Goal: Navigation & Orientation: Find specific page/section

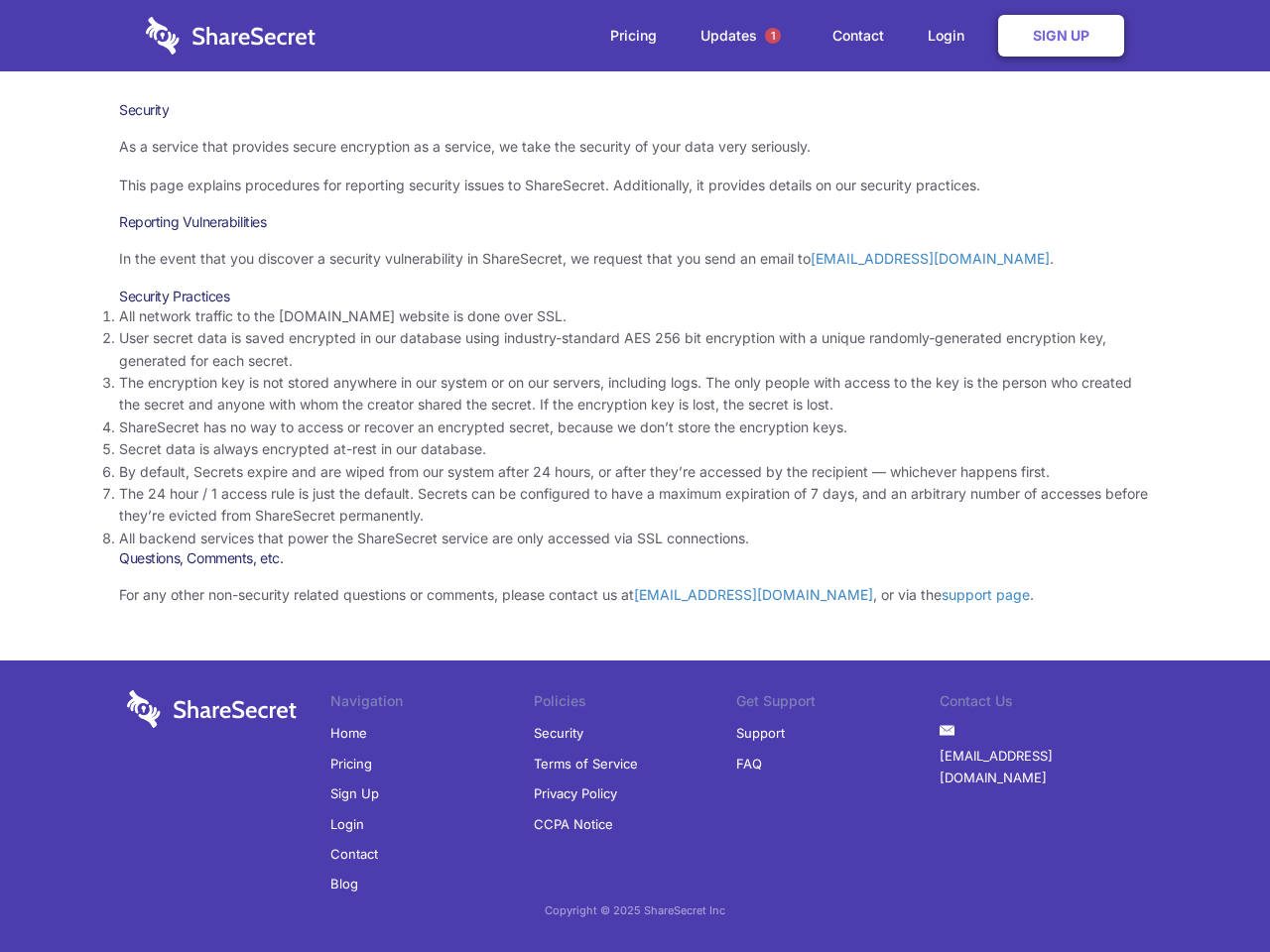
click at [635, 476] on li "By default, Secrets expire and are wiped from our system after 24 hours, or aft…" at bounding box center [635, 472] width 1032 height 22
click at [773, 36] on span "1" at bounding box center [773, 36] width 16 height 16
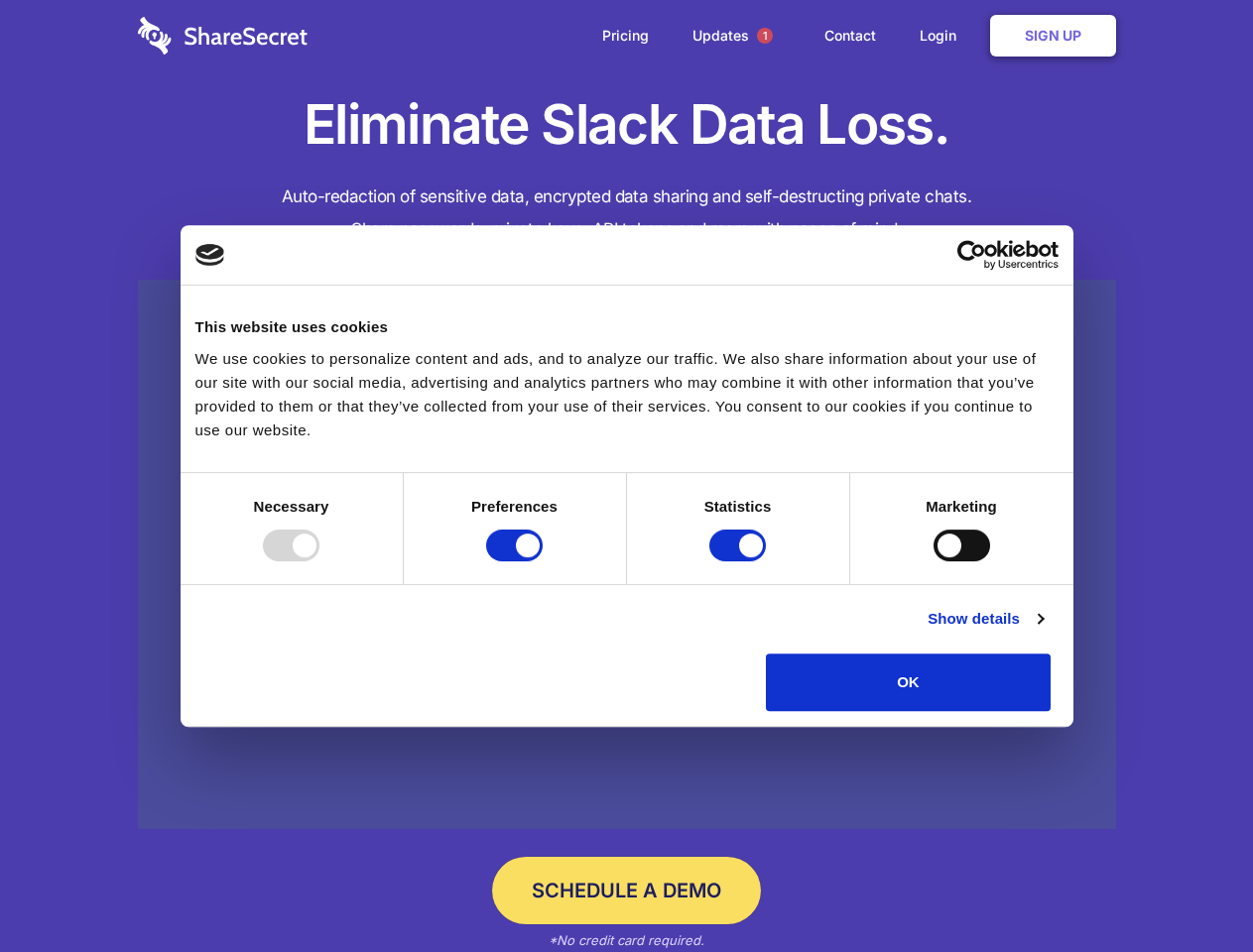
click at [319, 561] on div at bounding box center [291, 545] width 57 height 32
click at [543, 561] on input "Preferences" at bounding box center [514, 545] width 57 height 32
checkbox input "false"
click at [740, 561] on input "Statistics" at bounding box center [737, 545] width 57 height 32
click at [934, 561] on input "Marketing" at bounding box center [961, 545] width 57 height 32
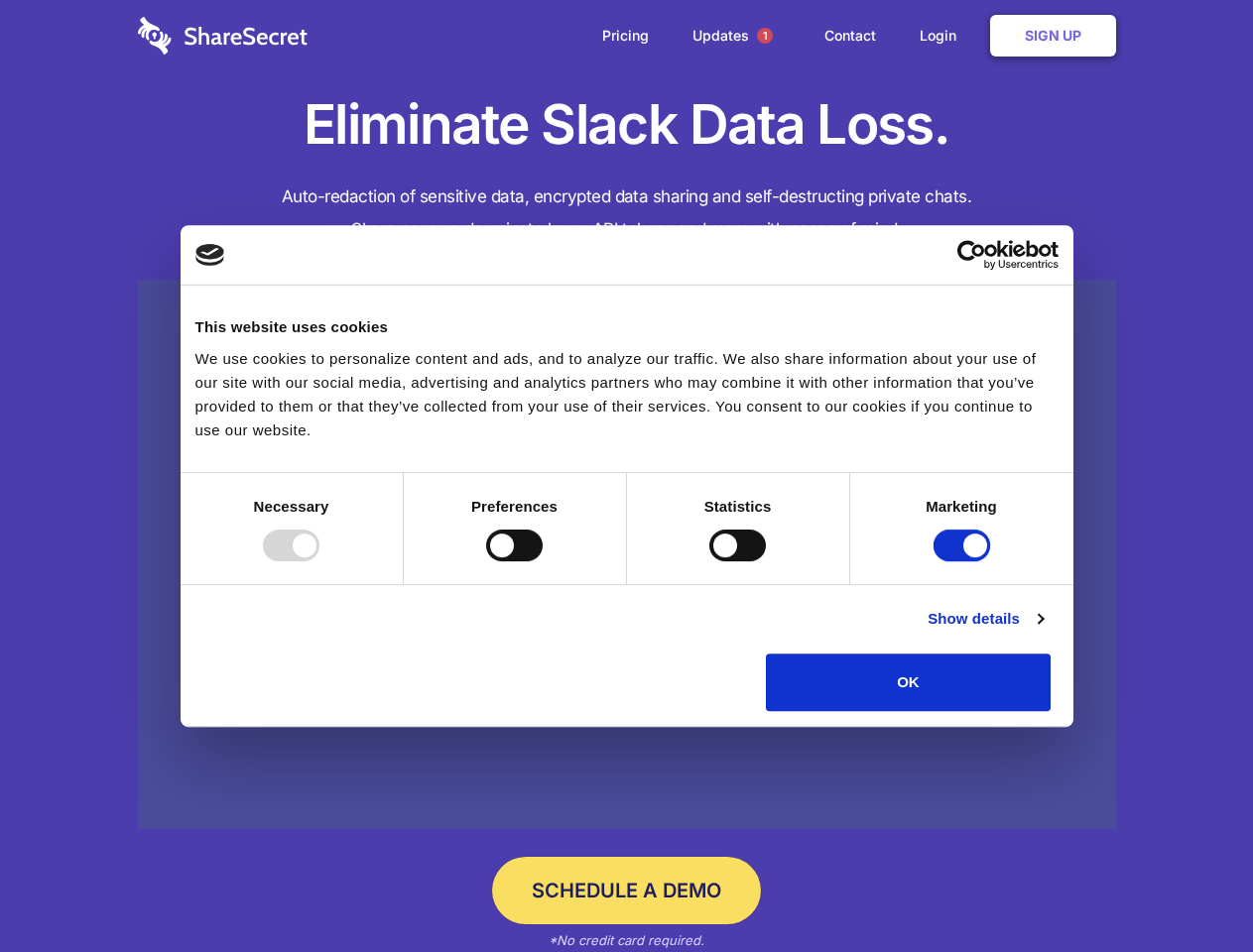
checkbox input "false"
checkbox input "true"
click at [1043, 631] on link "Show details" at bounding box center [985, 619] width 115 height 24
click at [0, 0] on li "Necessary 7 Necessary cookies help make a website usable by enabling basic func…" at bounding box center [0, 0] width 0 height 0
click at [764, 36] on span "1" at bounding box center [765, 36] width 16 height 16
